Goal: Information Seeking & Learning: Learn about a topic

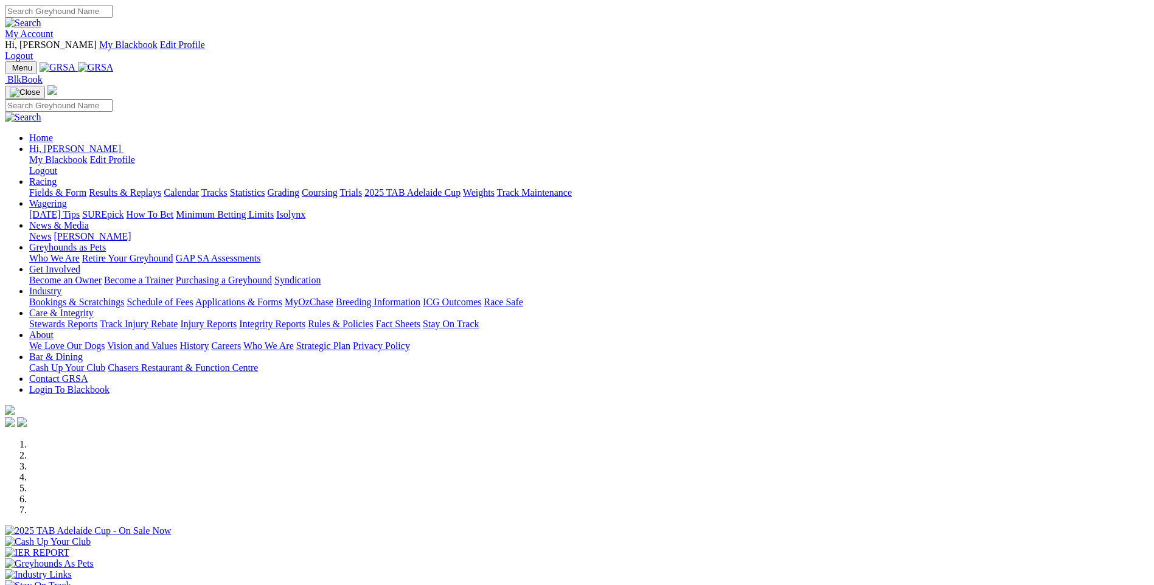
click at [54, 29] on link "My Account" at bounding box center [29, 34] width 49 height 10
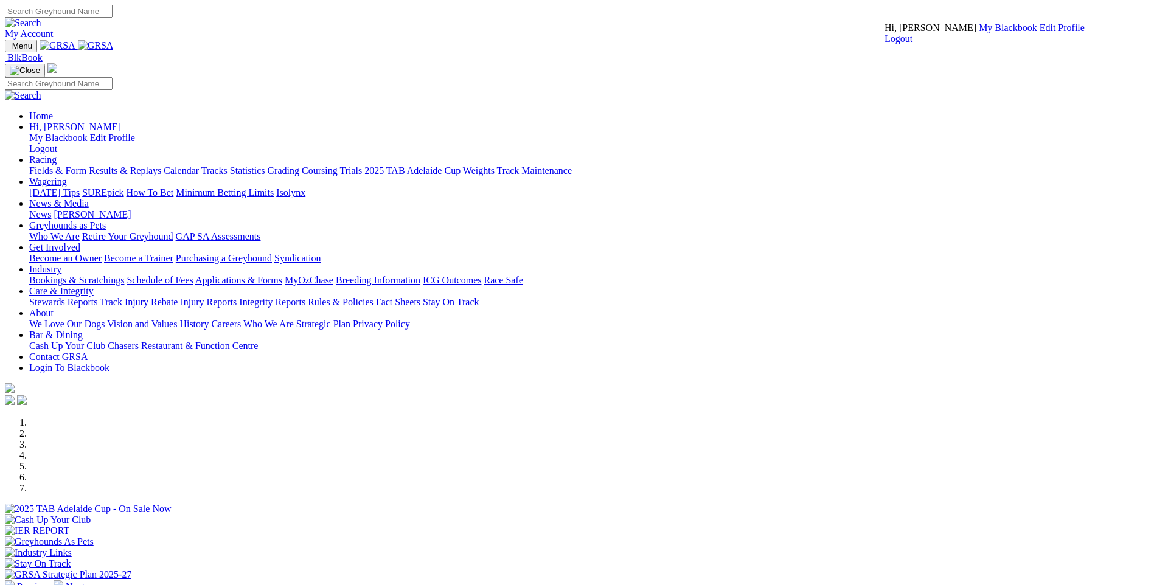
click at [979, 33] on link "My Blackbook" at bounding box center [1008, 28] width 58 height 10
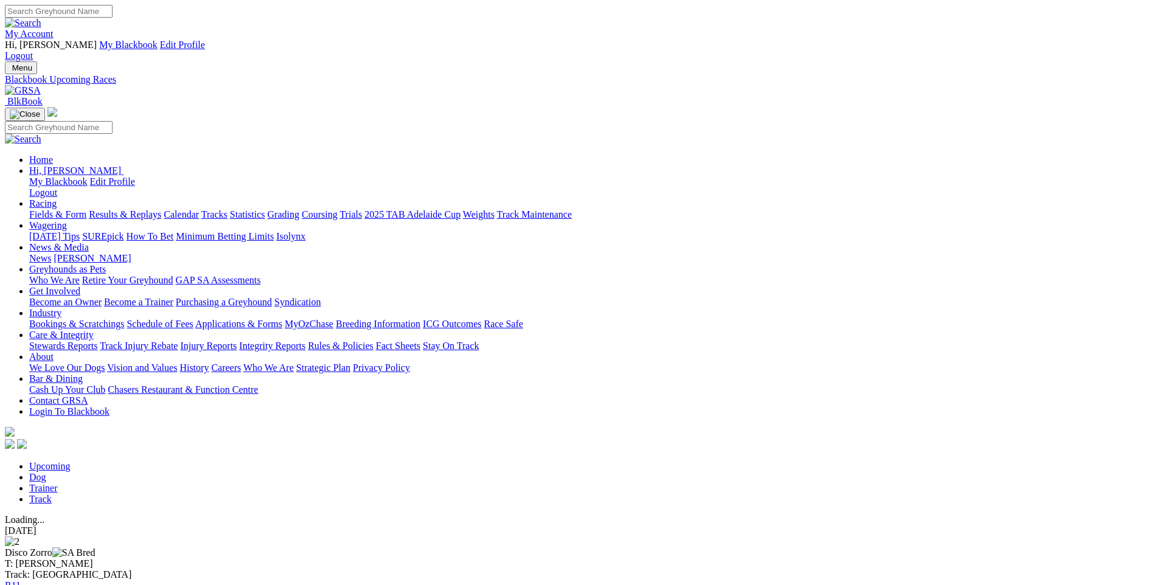
click at [86, 209] on link "Fields & Form" at bounding box center [57, 214] width 57 height 10
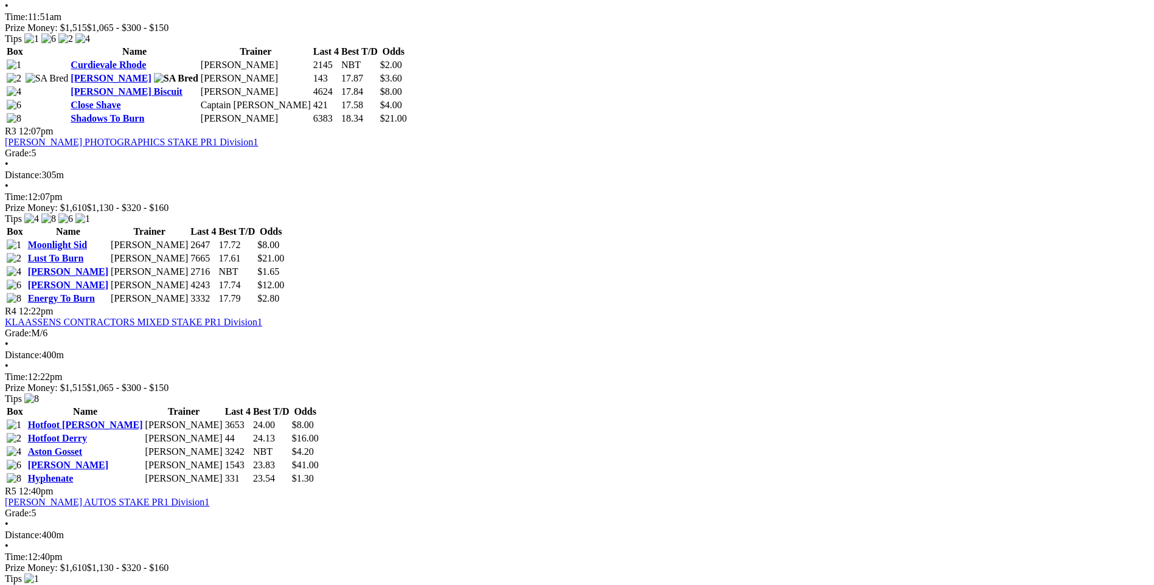
scroll to position [913, 0]
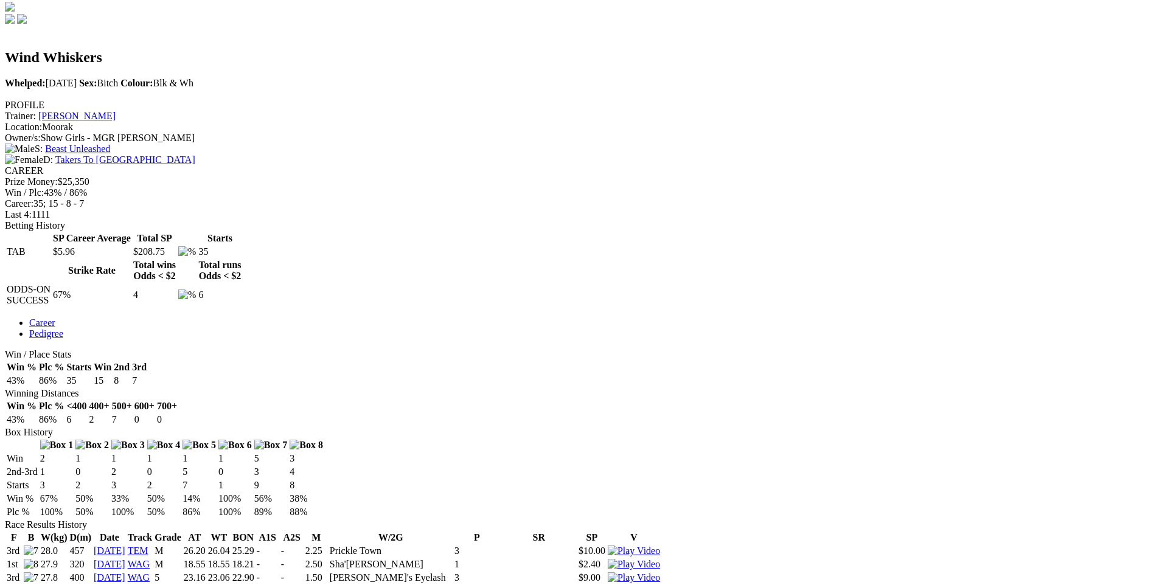
scroll to position [243, 0]
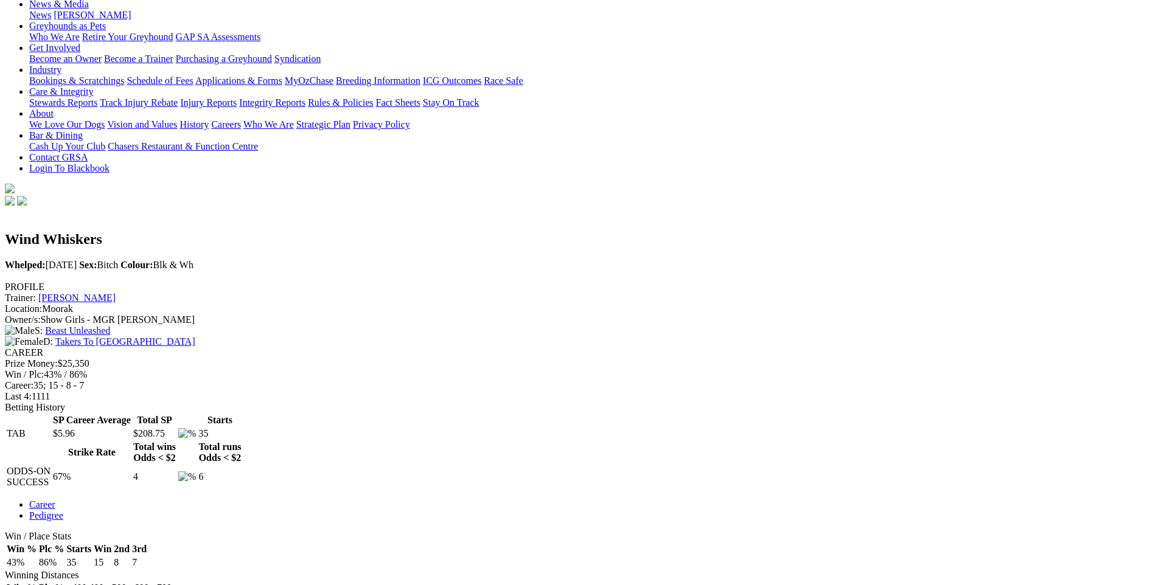
drag, startPoint x: 178, startPoint y: 439, endPoint x: 195, endPoint y: 438, distance: 17.1
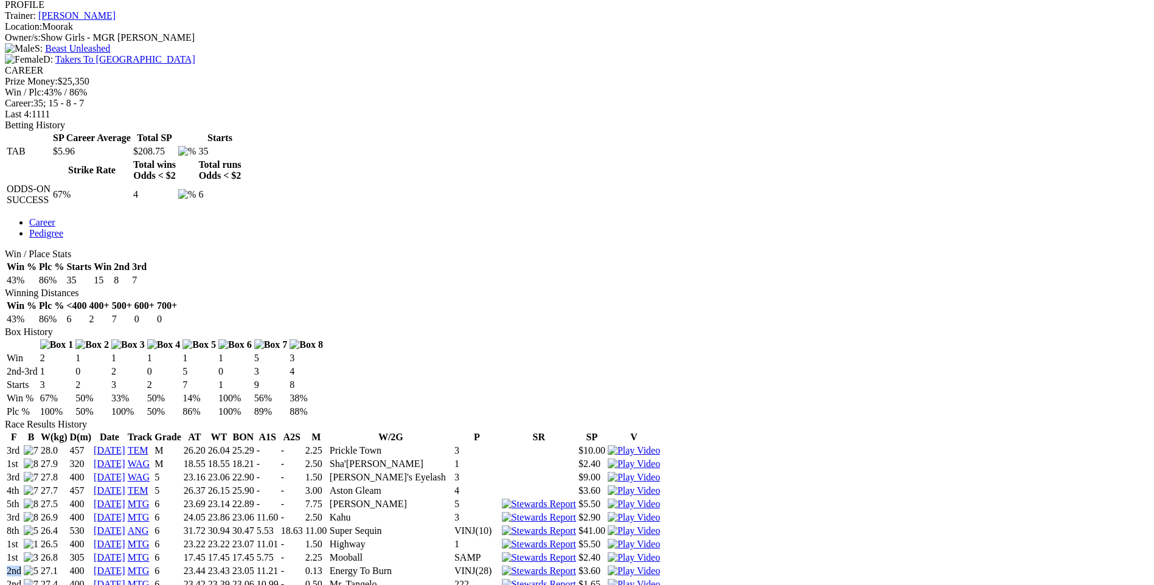
scroll to position [548, 0]
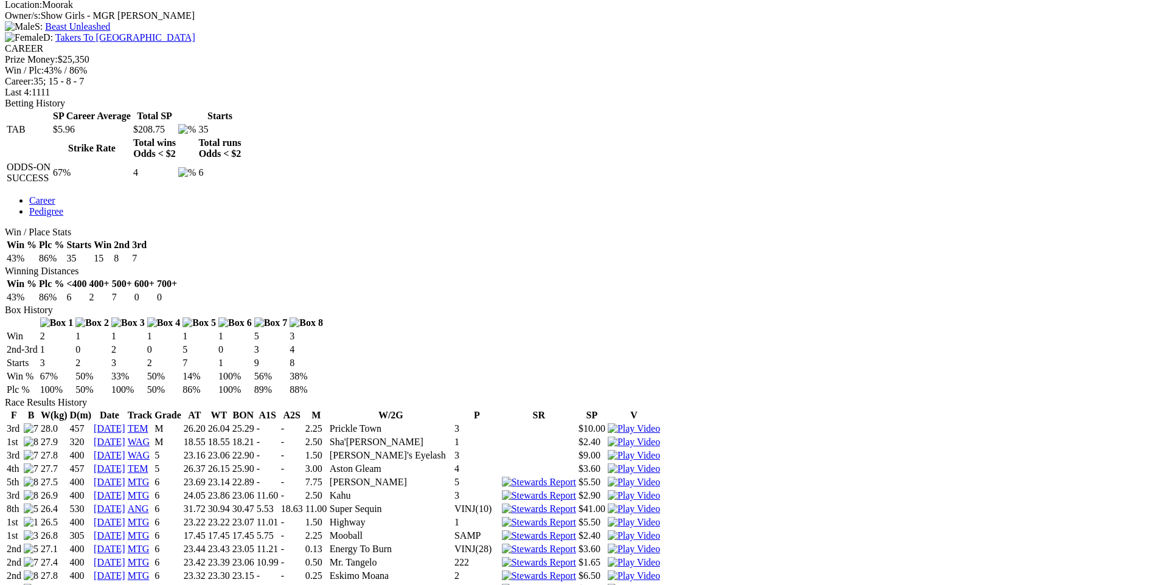
drag, startPoint x: 181, startPoint y: 312, endPoint x: 190, endPoint y: 316, distance: 10.1
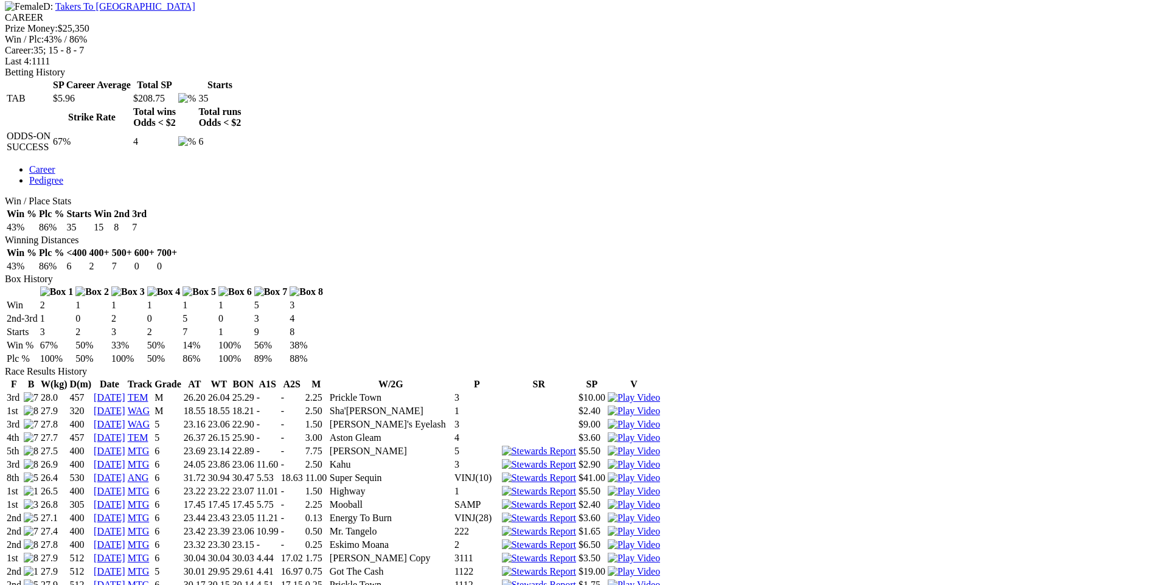
scroll to position [609, 0]
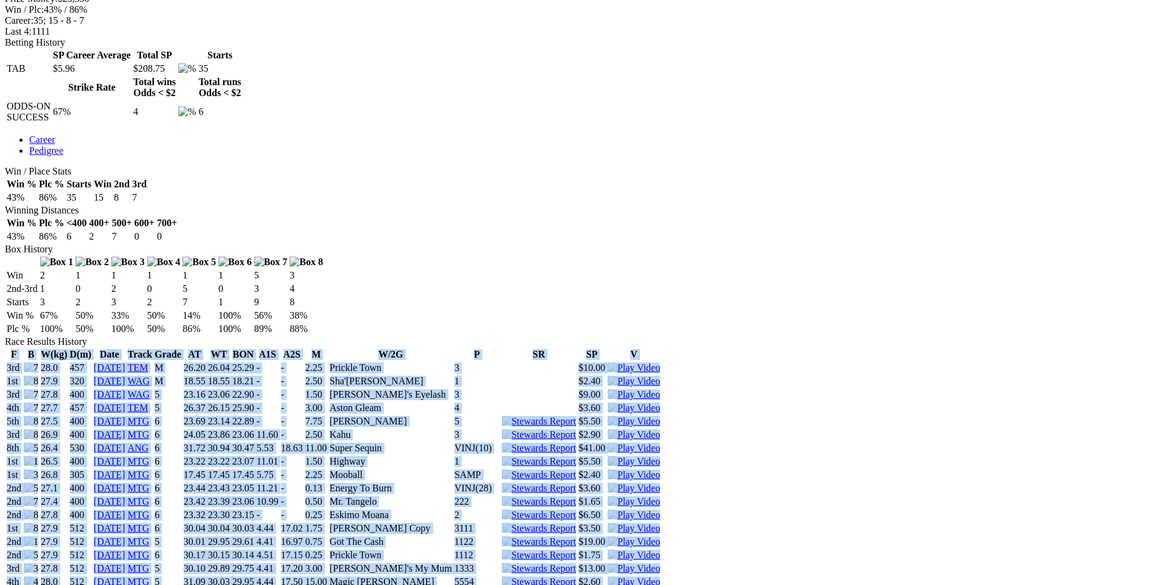
drag, startPoint x: 178, startPoint y: 434, endPoint x: 196, endPoint y: 434, distance: 18.3
drag, startPoint x: 196, startPoint y: 434, endPoint x: 148, endPoint y: 471, distance: 59.9
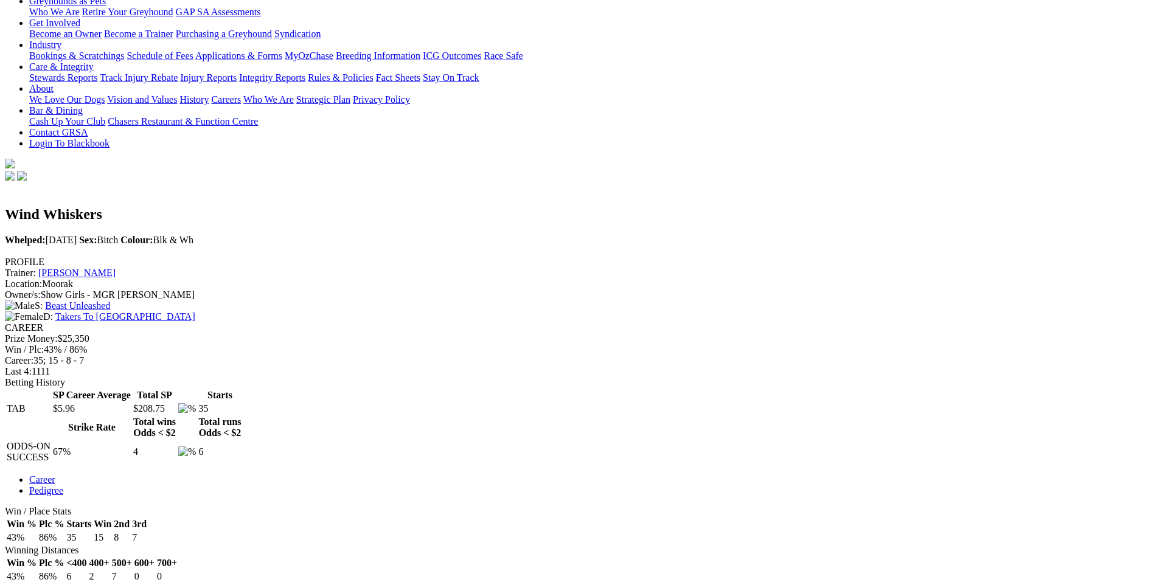
scroll to position [0, 0]
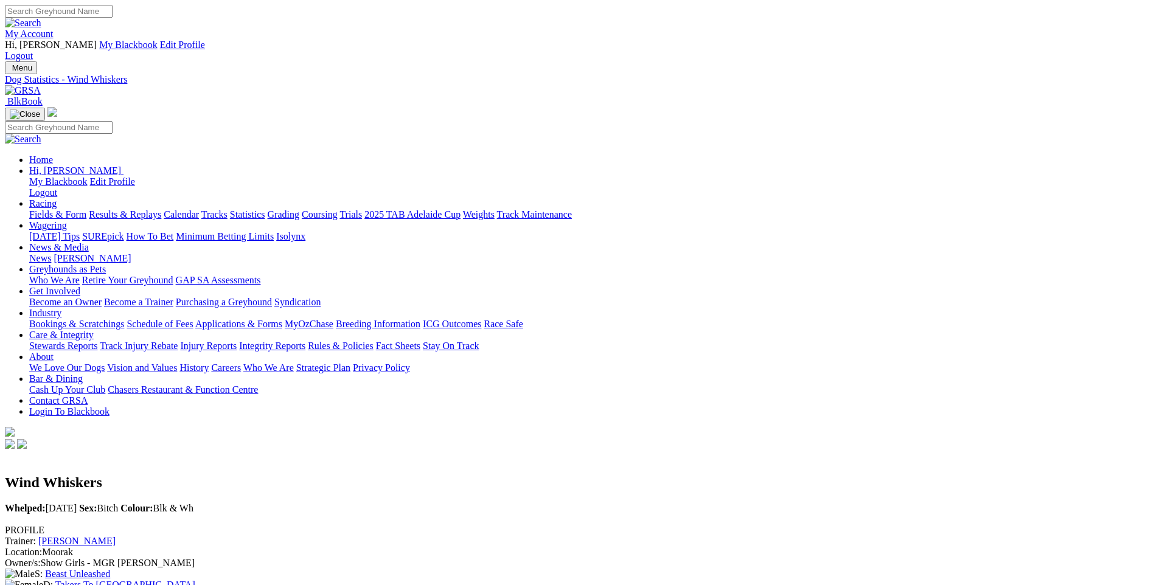
click at [86, 209] on link "Fields & Form" at bounding box center [57, 214] width 57 height 10
